Goal: Information Seeking & Learning: Find specific page/section

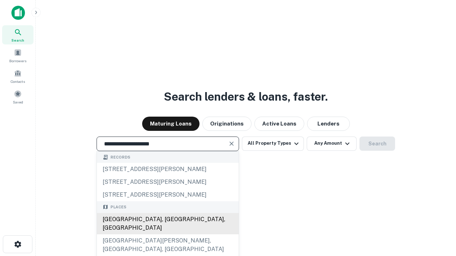
click at [167, 235] on div "[GEOGRAPHIC_DATA], [GEOGRAPHIC_DATA], [GEOGRAPHIC_DATA]" at bounding box center [168, 223] width 142 height 21
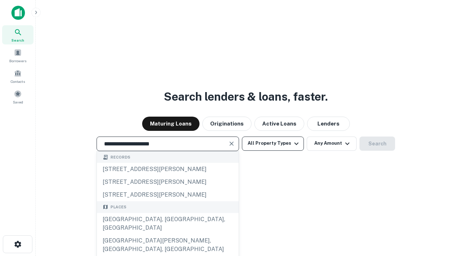
click at [273, 143] on button "All Property Types" at bounding box center [273, 144] width 62 height 14
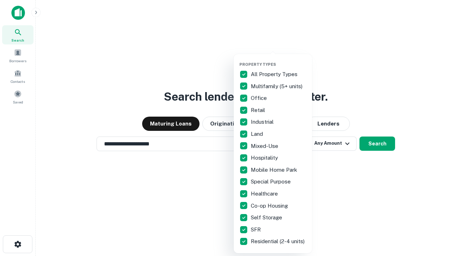
type input "**********"
click at [278, 60] on button "button" at bounding box center [278, 60] width 78 height 0
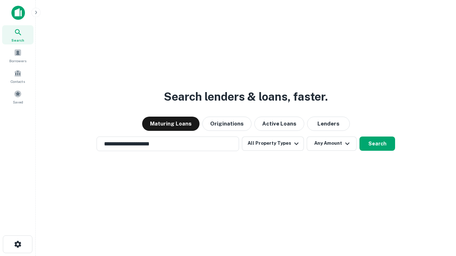
scroll to position [11, 0]
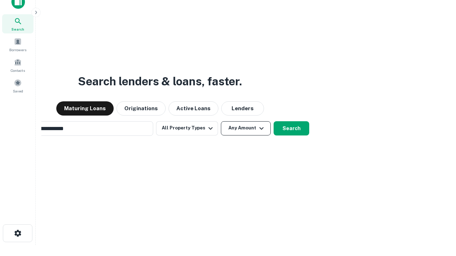
click at [221, 121] on button "Any Amount" at bounding box center [246, 128] width 50 height 14
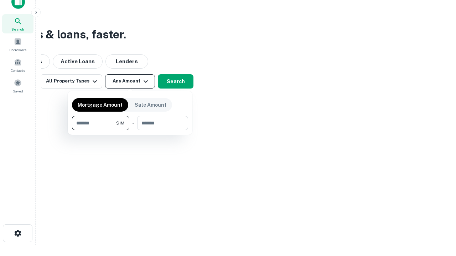
scroll to position [11, 0]
type input "*******"
click at [130, 130] on button "button" at bounding box center [130, 130] width 116 height 0
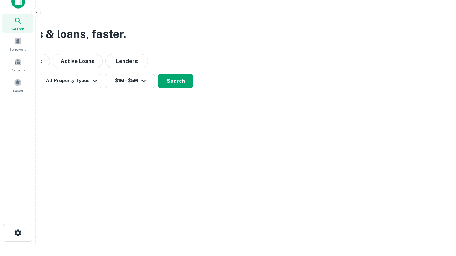
scroll to position [11, 0]
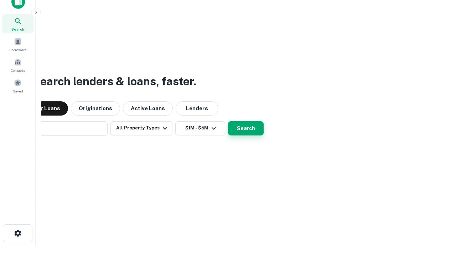
click at [228, 121] on button "Search" at bounding box center [246, 128] width 36 height 14
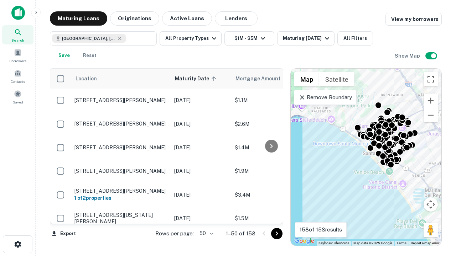
click at [205, 233] on body "Search Borrowers Contacts Saved Maturing Loans Originations Active Loans Lender…" at bounding box center [228, 128] width 456 height 256
click at [205, 216] on li "25" at bounding box center [205, 215] width 21 height 13
